Goal: Information Seeking & Learning: Learn about a topic

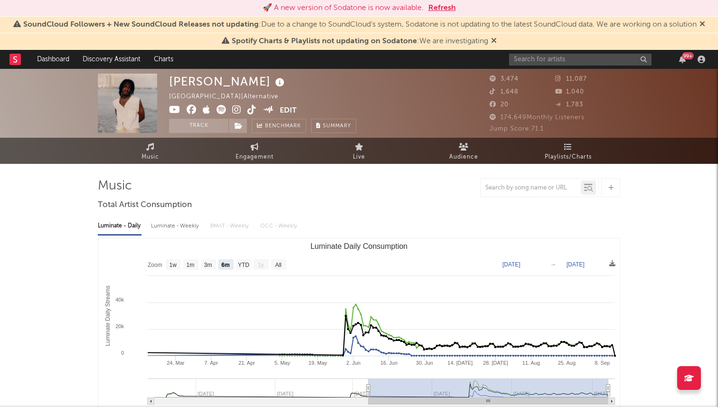
select select "6m"
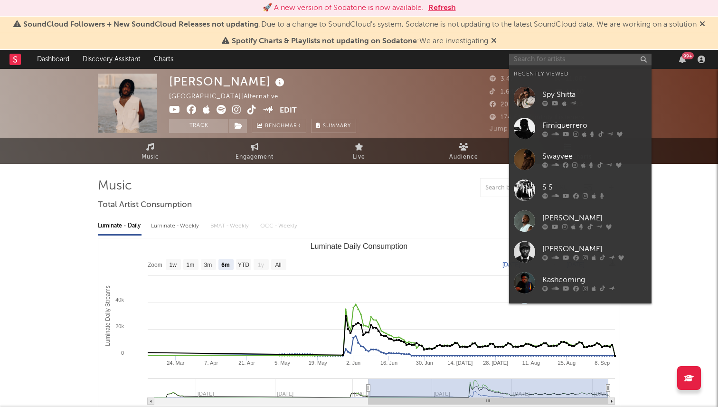
click at [571, 58] on input "text" at bounding box center [580, 60] width 142 height 12
click at [558, 104] on div at bounding box center [594, 103] width 104 height 6
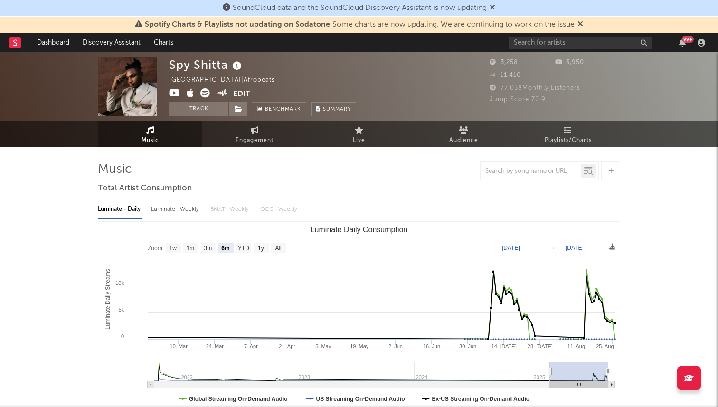
select select "6m"
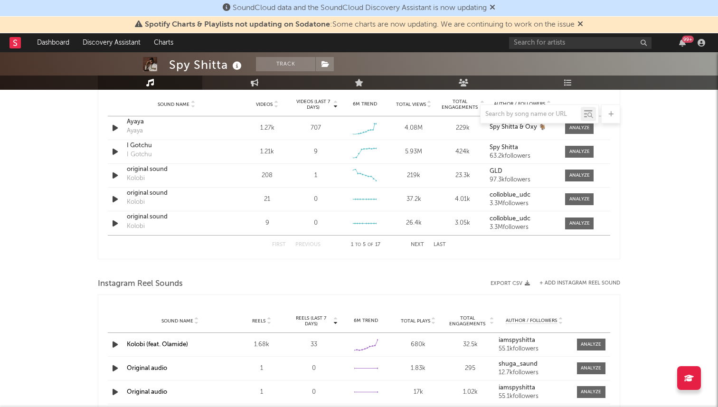
scroll to position [691, 0]
click at [575, 132] on span at bounding box center [579, 129] width 28 height 12
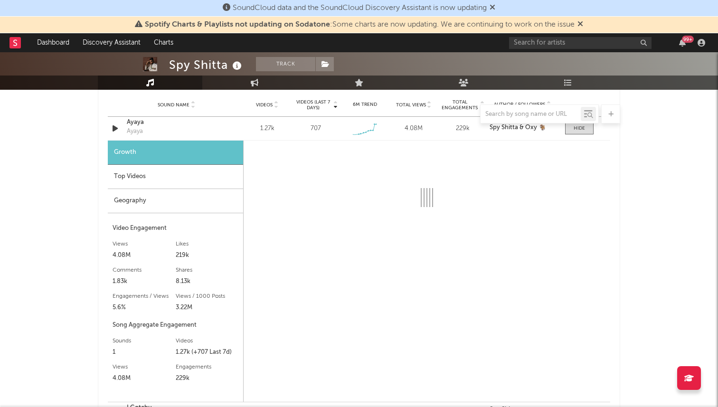
select select "1w"
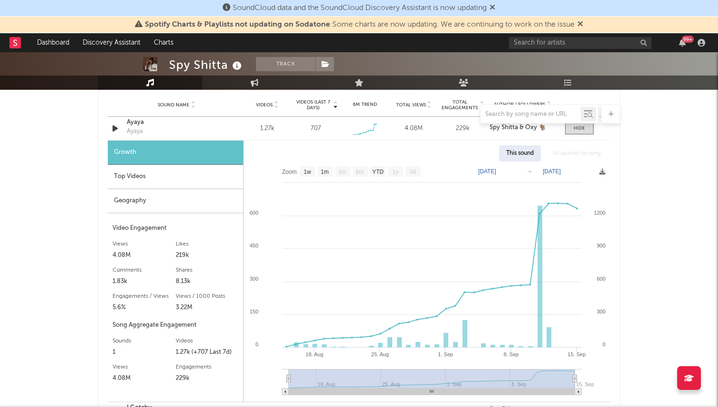
click at [176, 176] on div "Top Videos" at bounding box center [175, 177] width 135 height 24
